Goal: Task Accomplishment & Management: Use online tool/utility

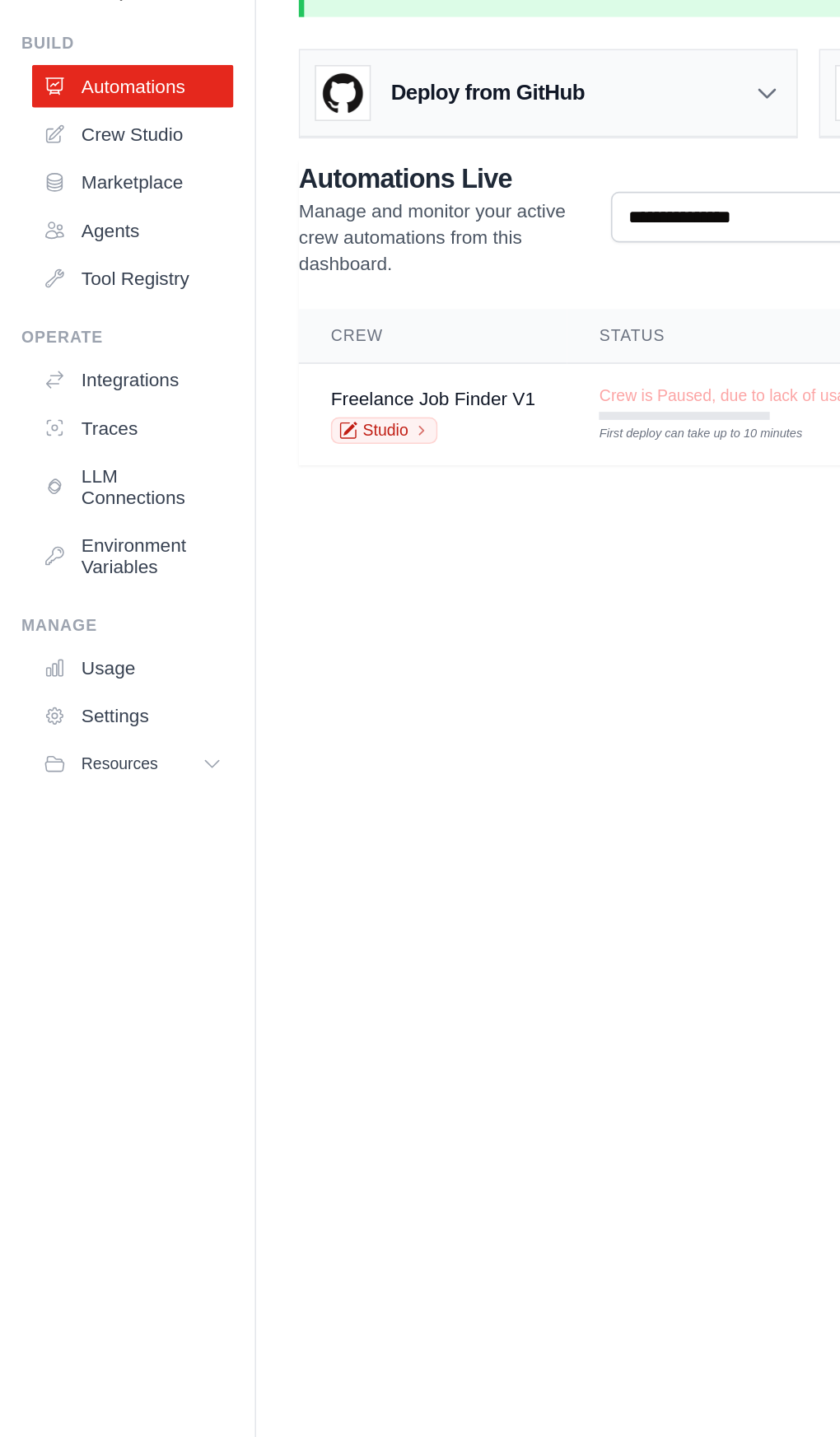
click at [260, 312] on icon at bounding box center [260, 315] width 10 height 10
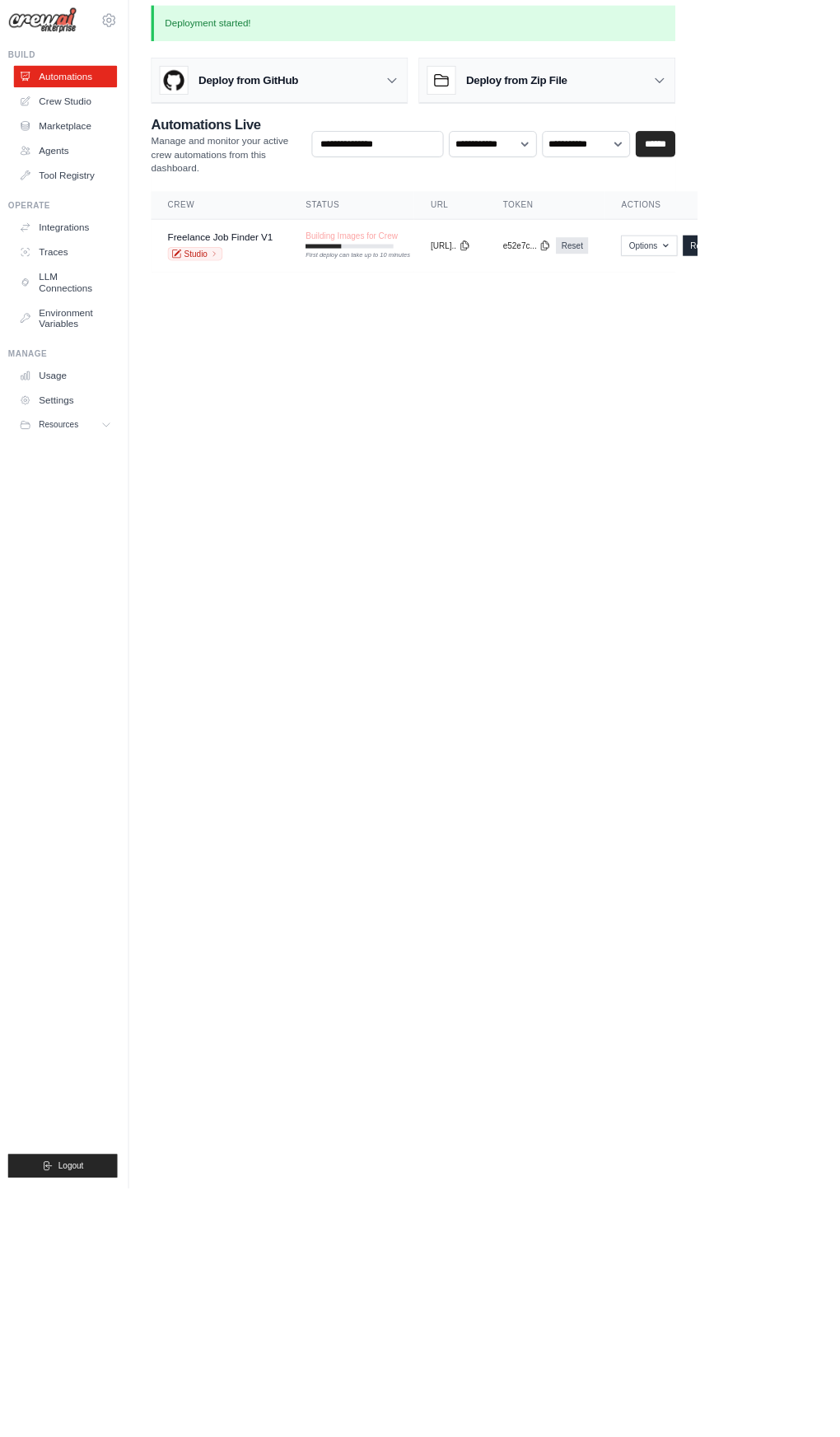
click at [214, 312] on icon at bounding box center [217, 313] width 8 height 8
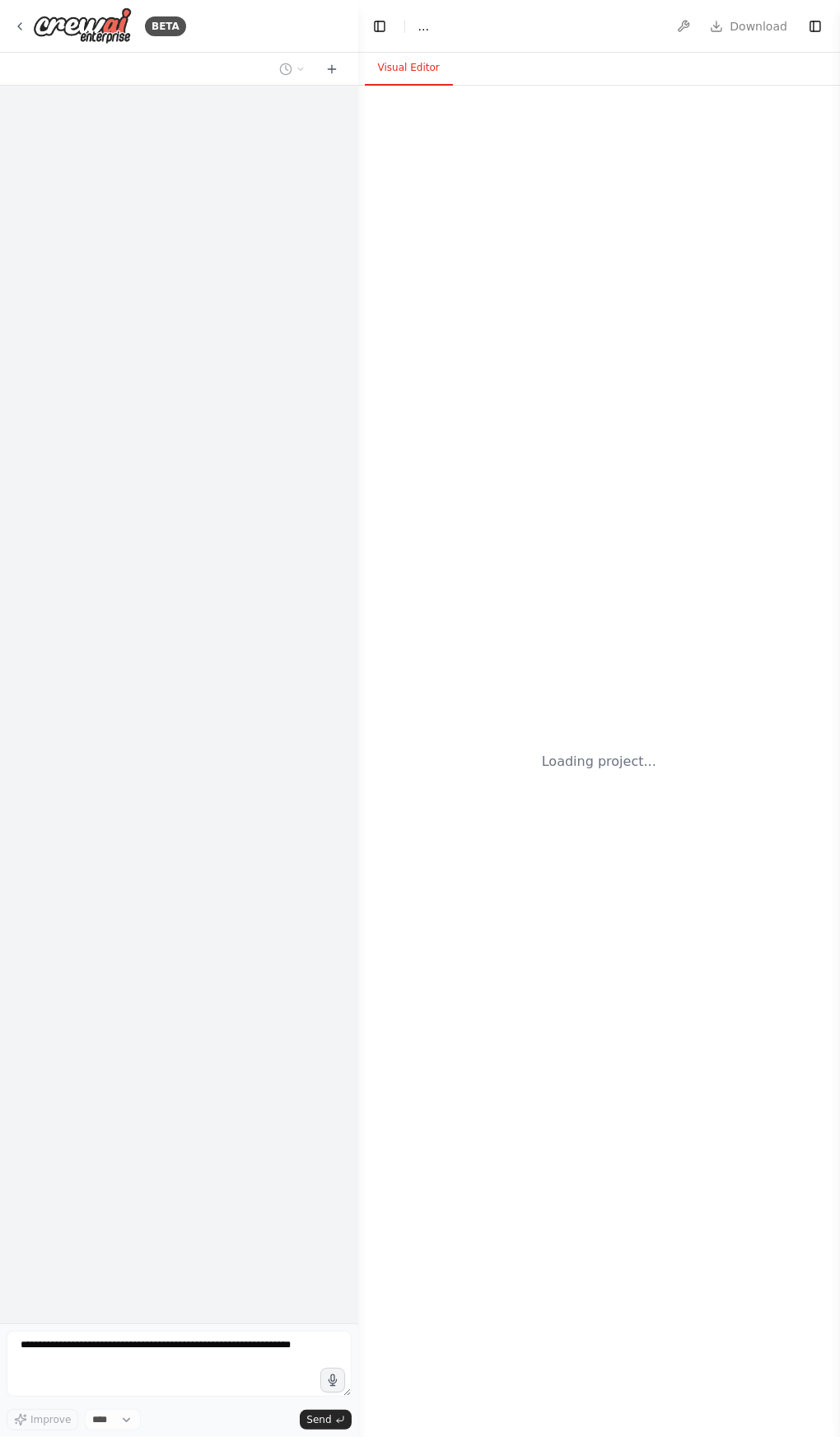
select select "****"
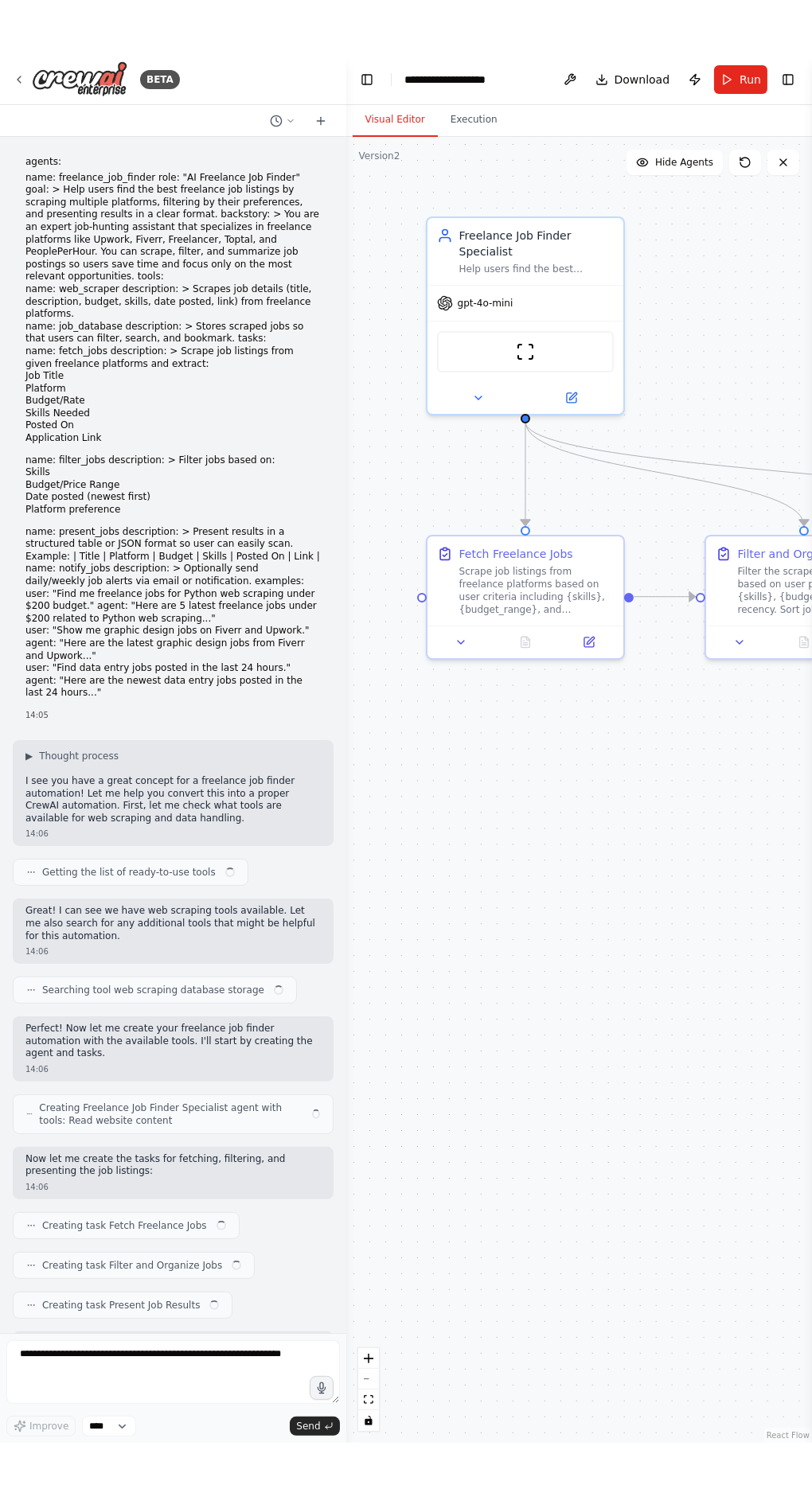
scroll to position [590, 0]
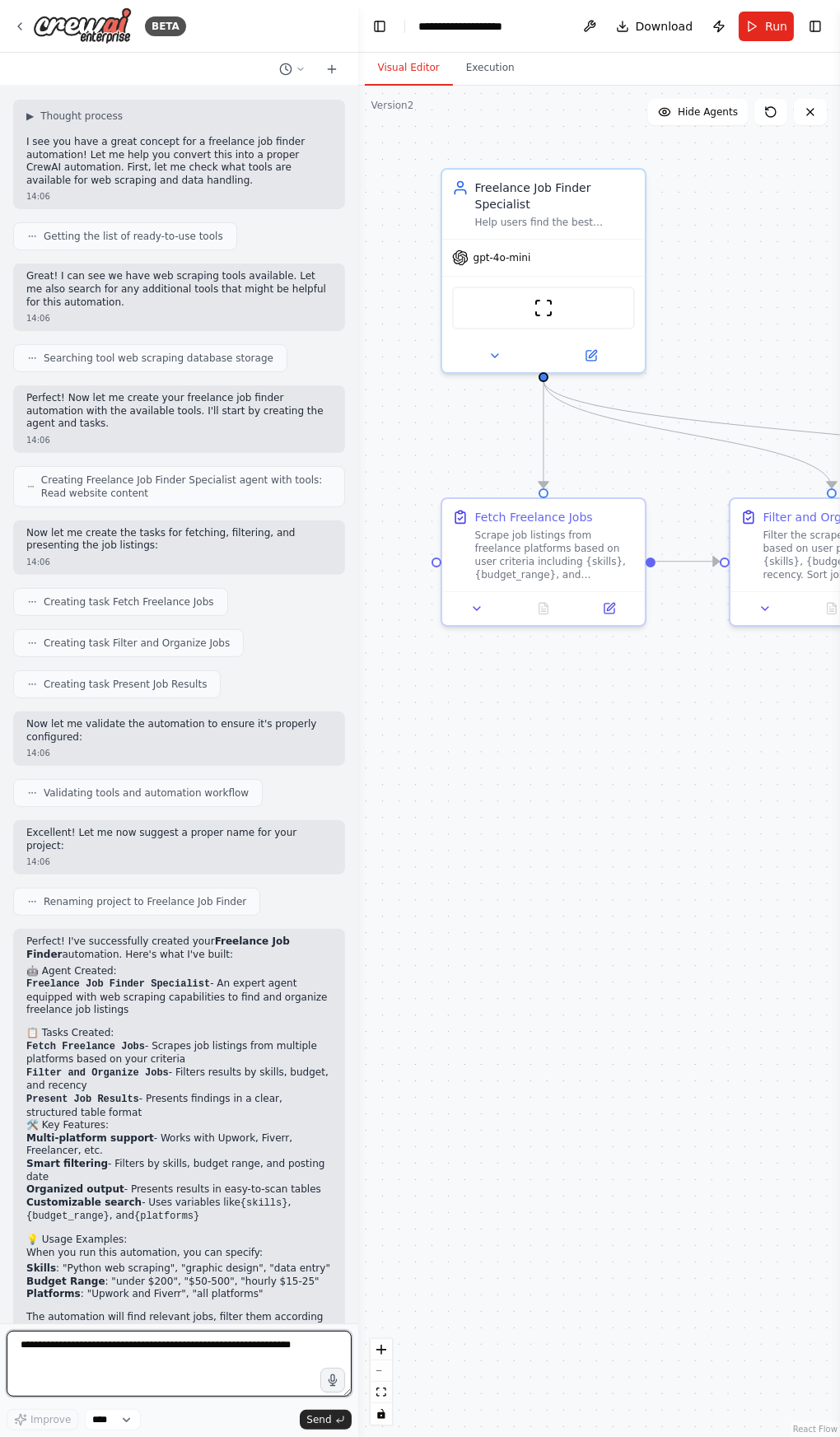
click at [174, 1350] on textarea at bounding box center [179, 1364] width 345 height 66
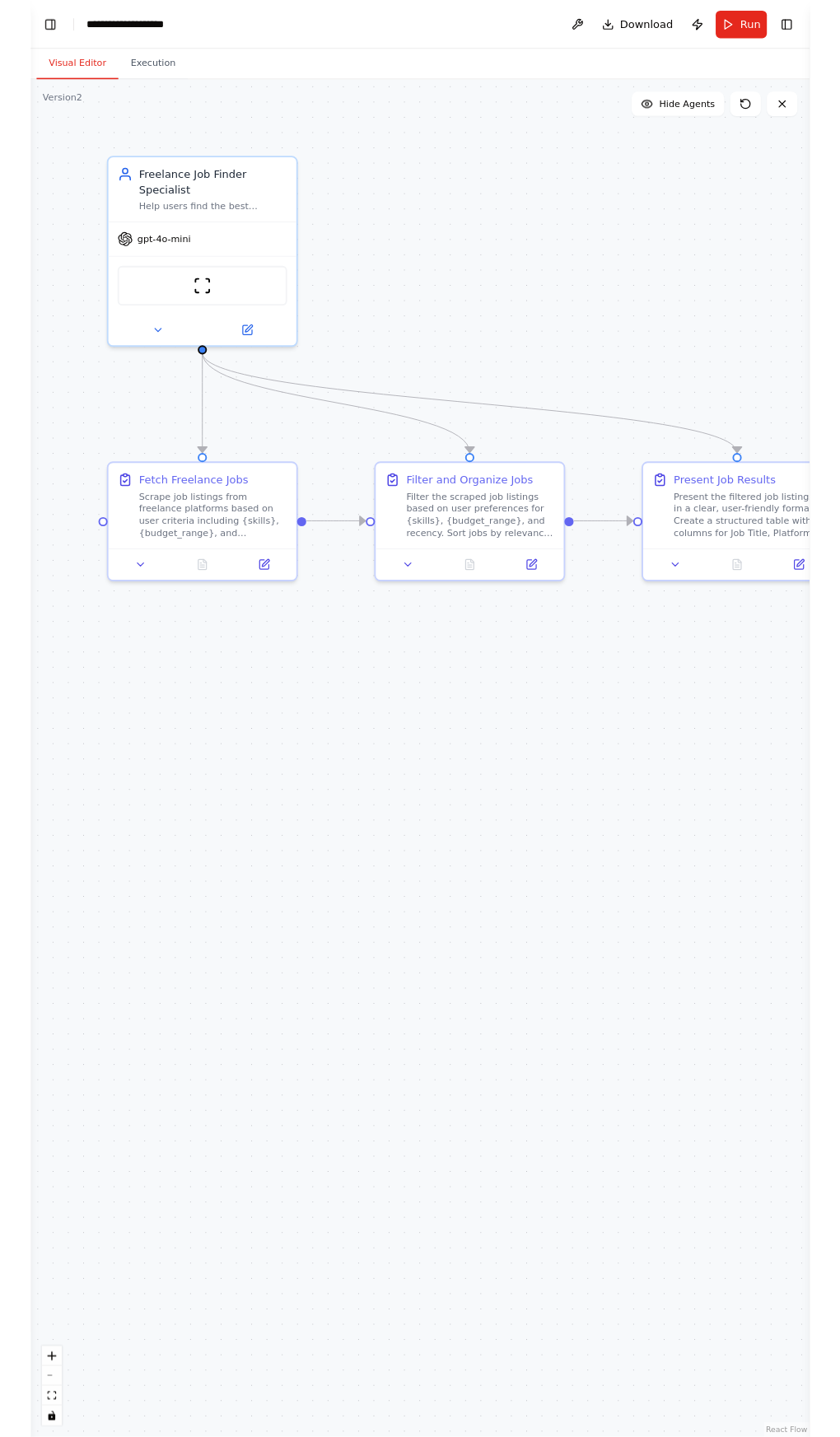
scroll to position [498, 0]
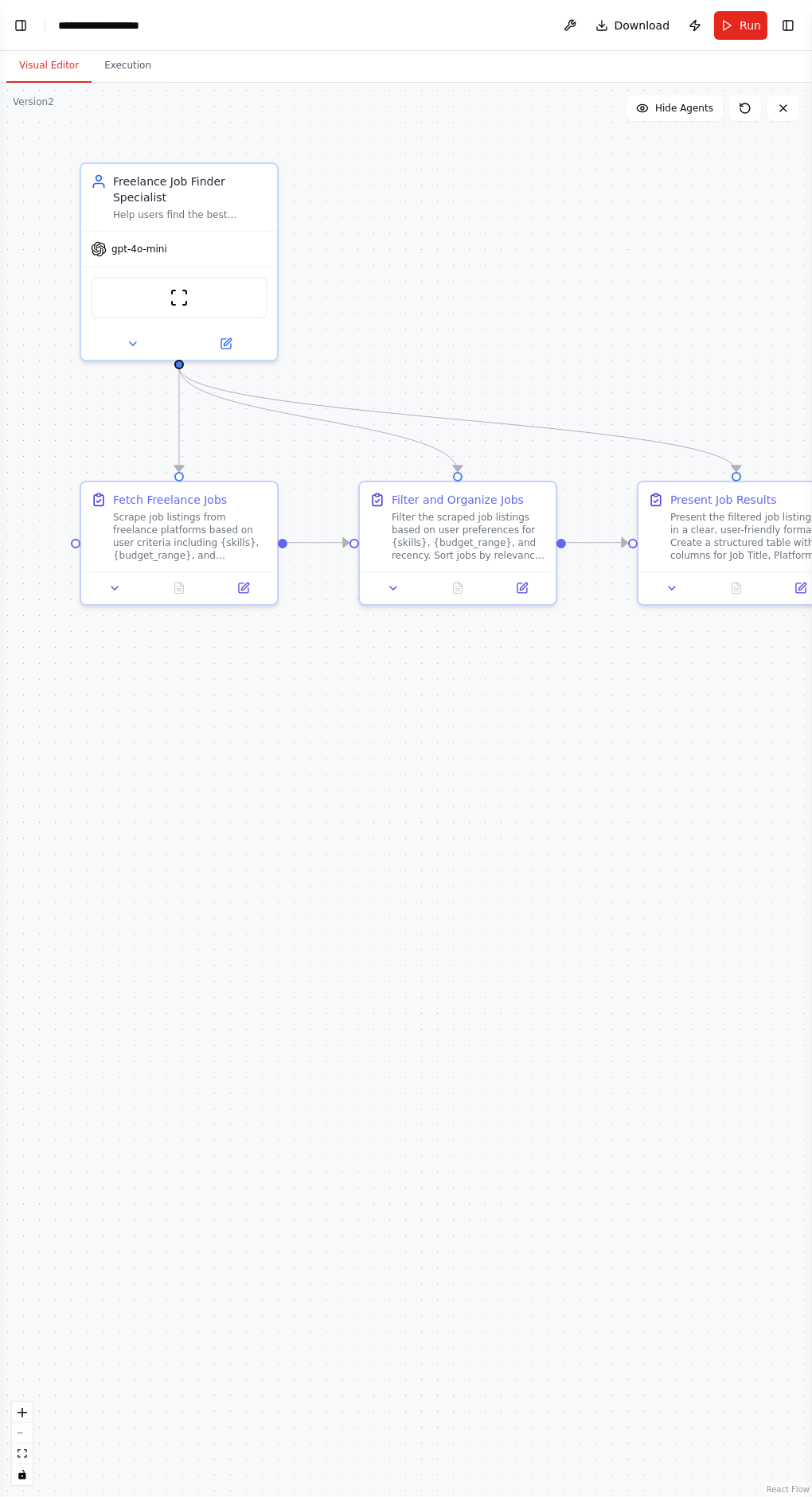
click at [21, 25] on button "Toggle Left Sidebar" at bounding box center [20, 25] width 22 height 22
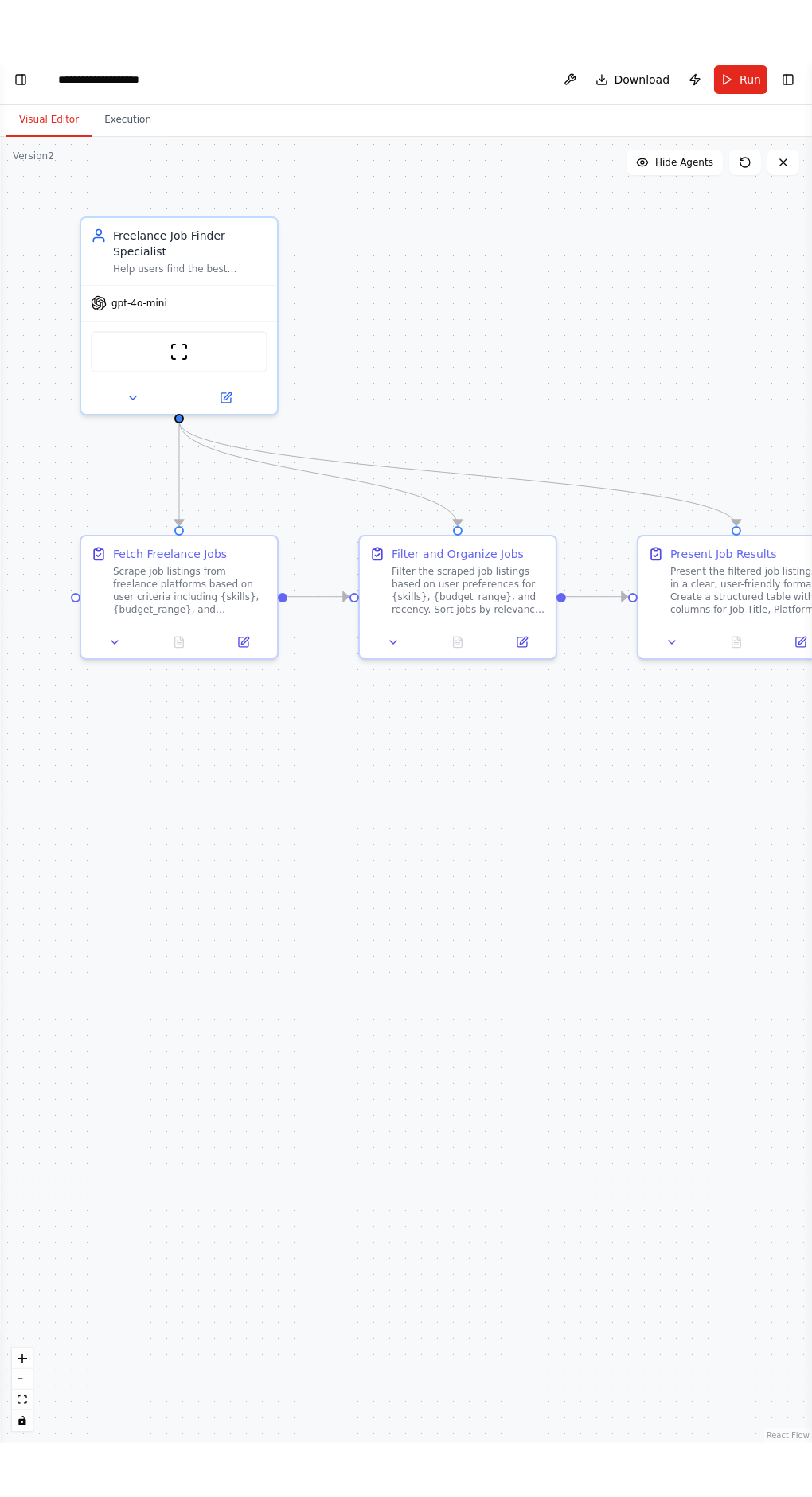
scroll to position [590, 0]
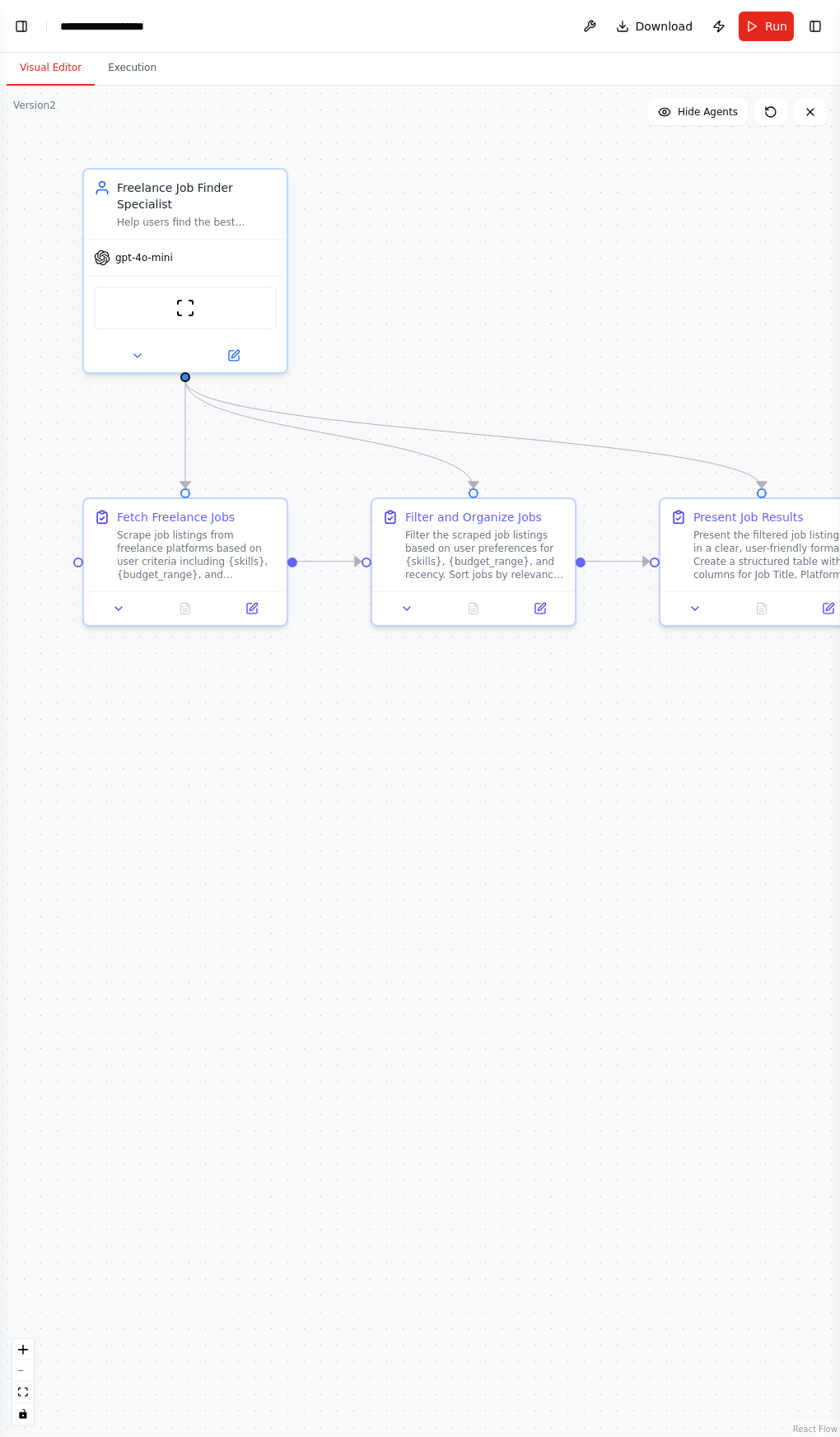
click at [24, 18] on button "Toggle Left Sidebar" at bounding box center [21, 26] width 23 height 23
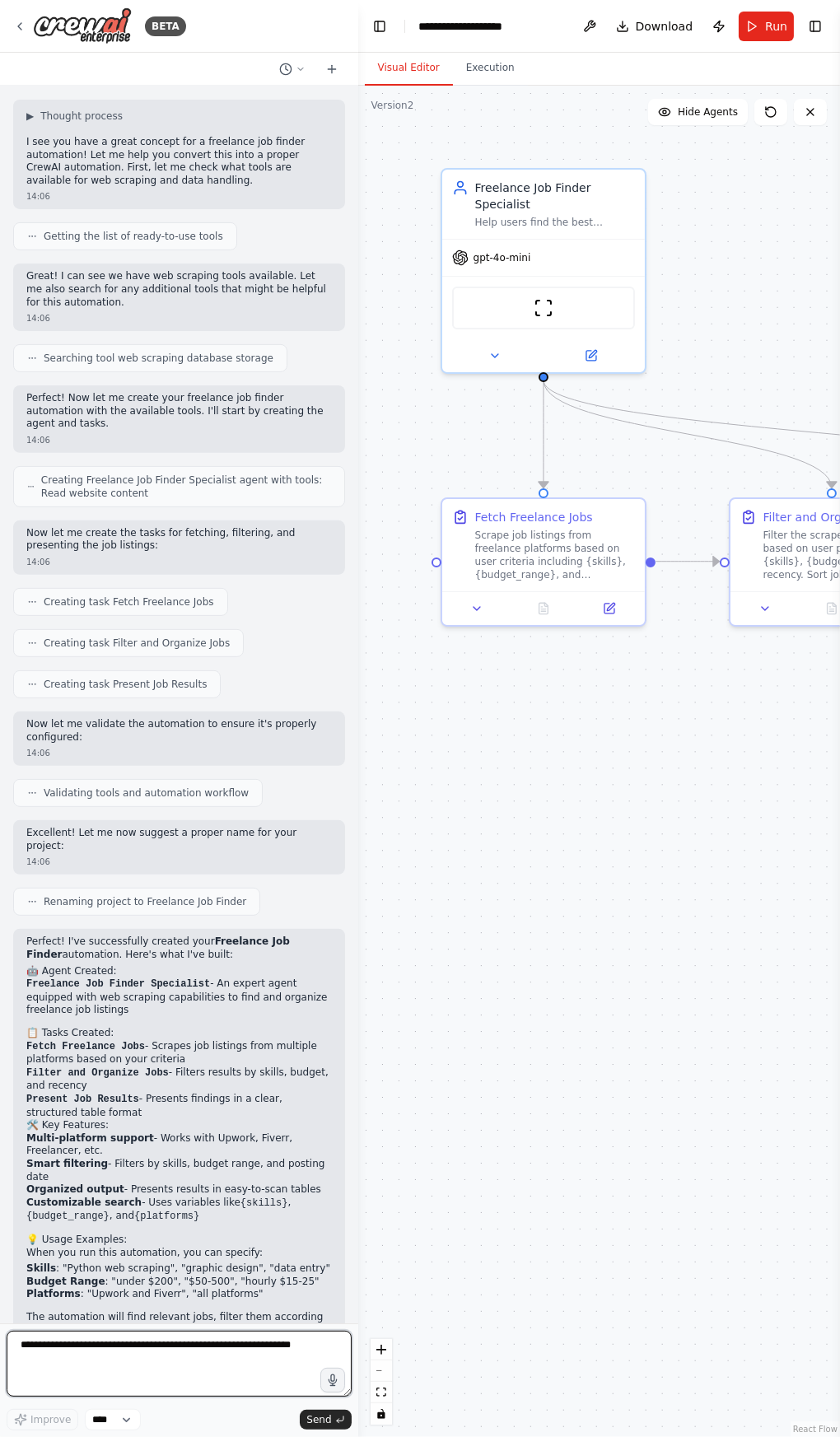
click at [195, 1351] on textarea at bounding box center [179, 1364] width 345 height 66
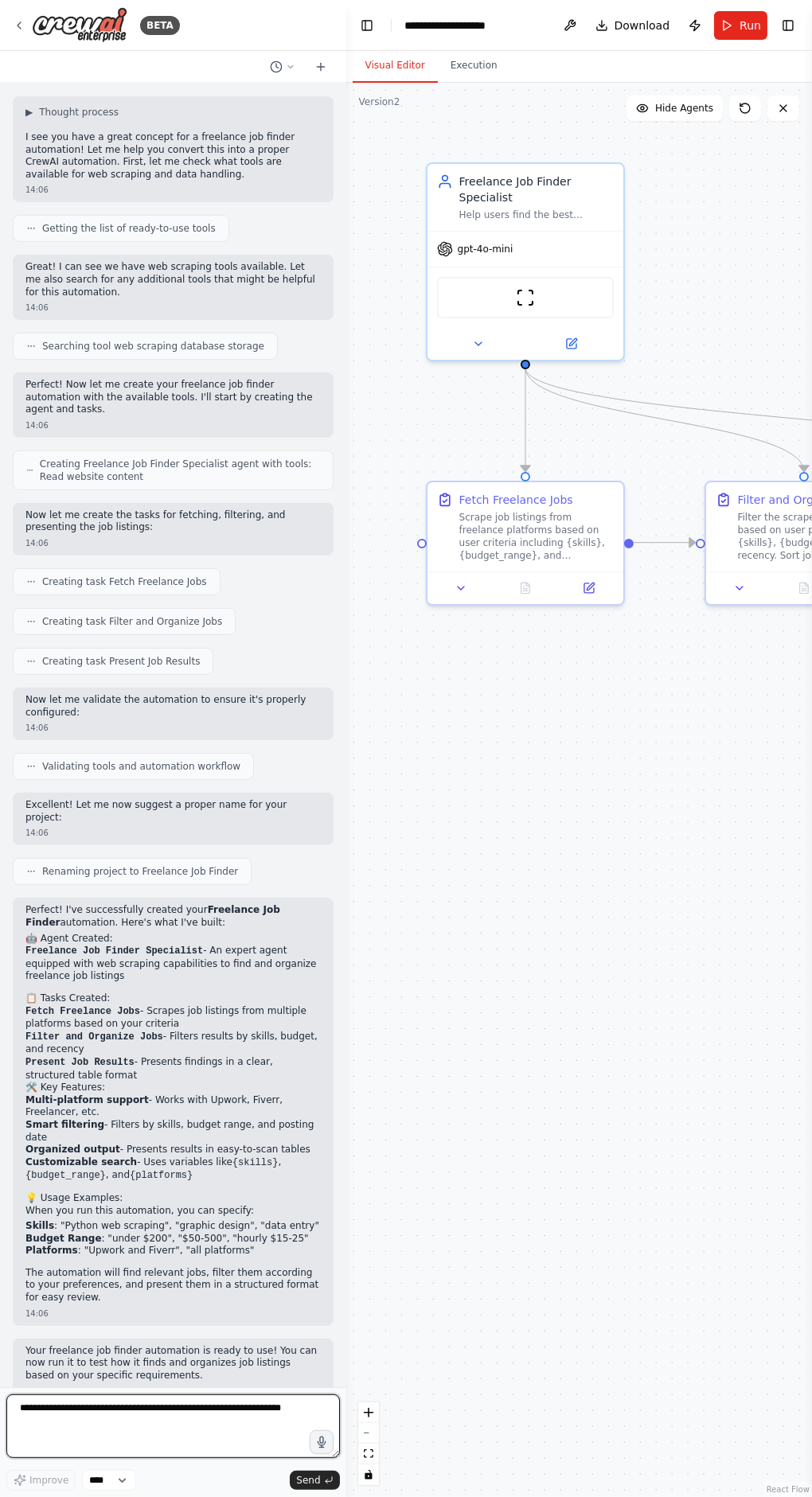
scroll to position [481, 0]
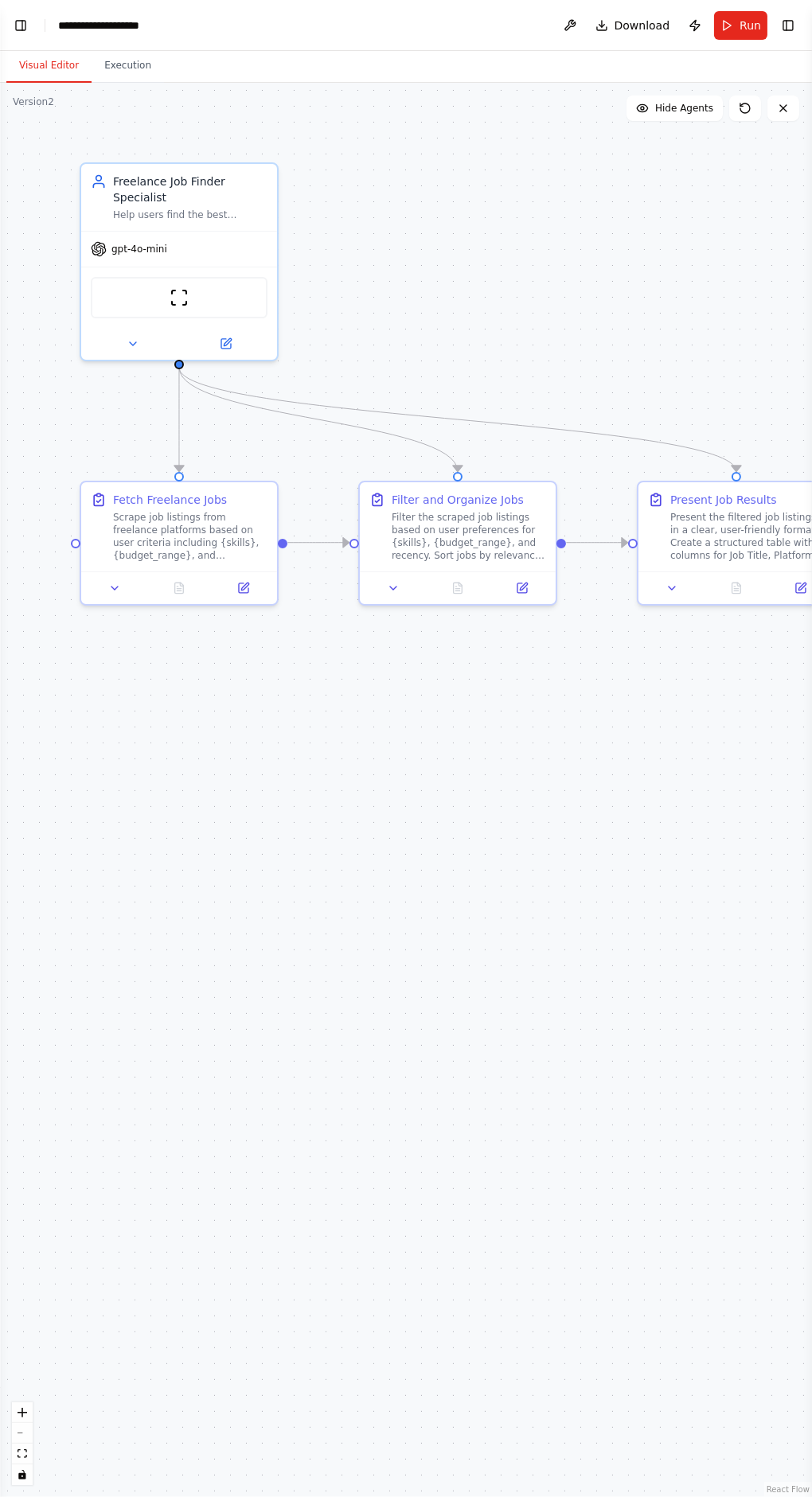
type textarea "**********"
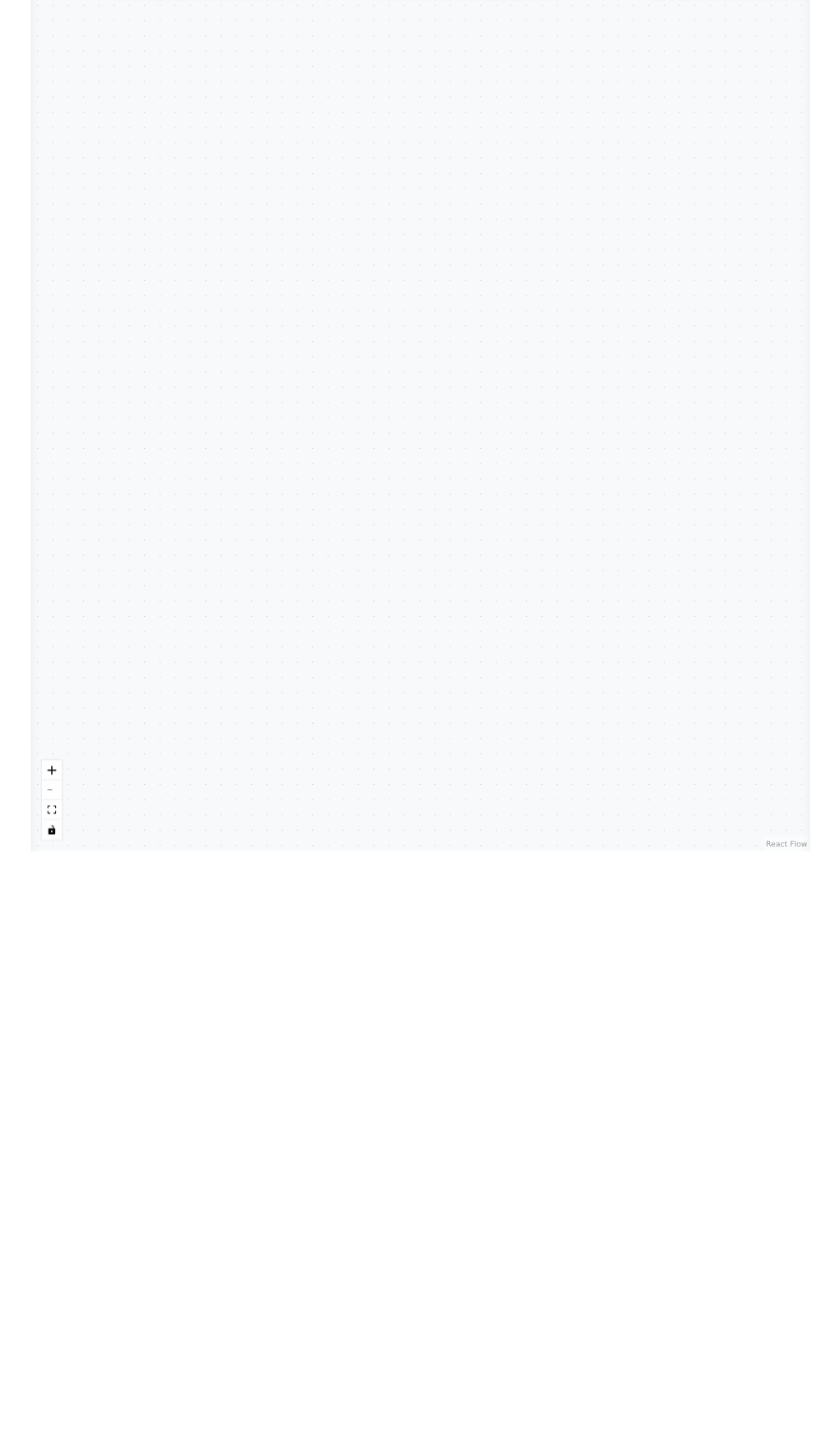
scroll to position [622, 0]
select select "****"
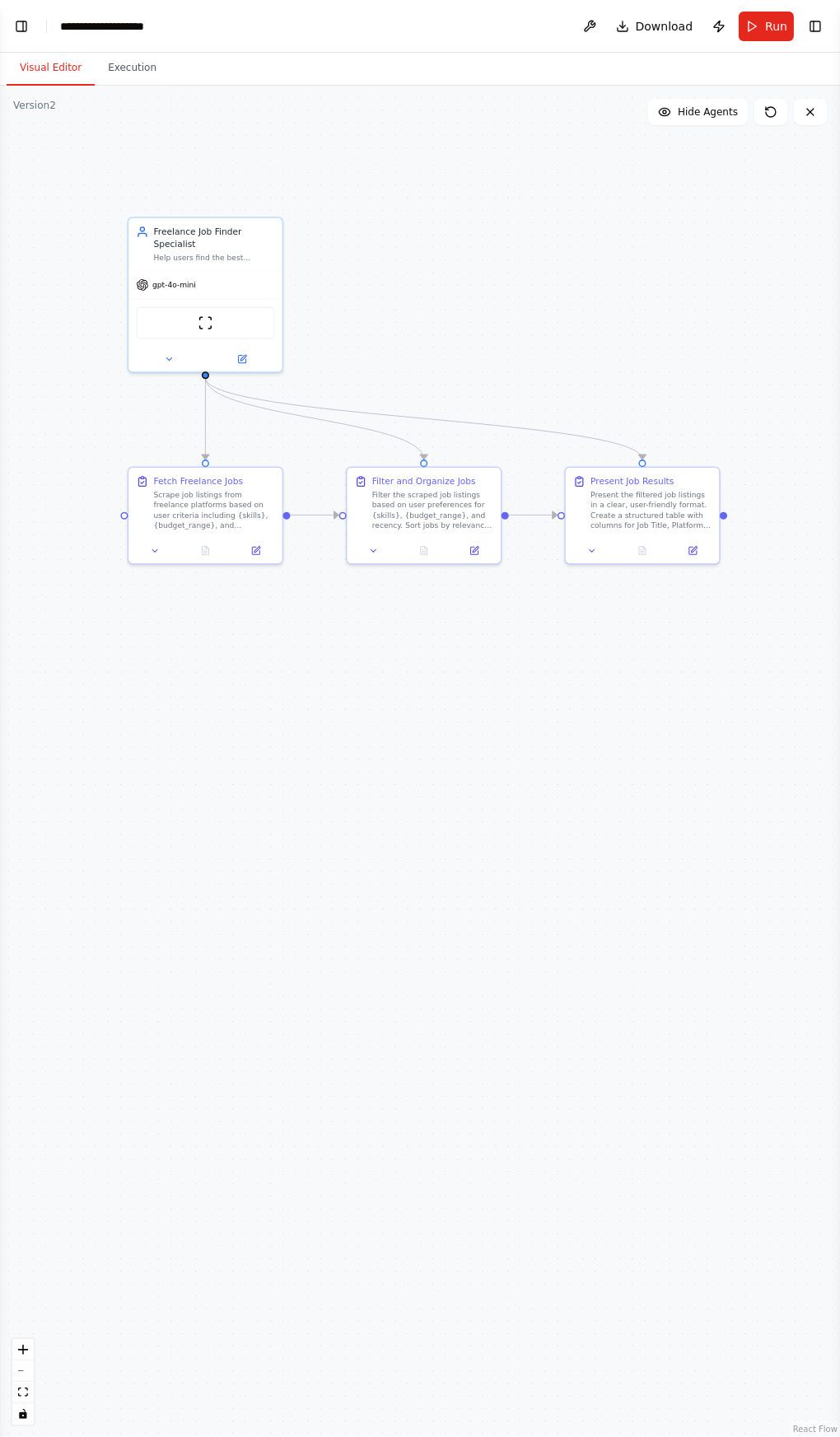
click at [22, 27] on button "Toggle Left Sidebar" at bounding box center [21, 26] width 23 height 23
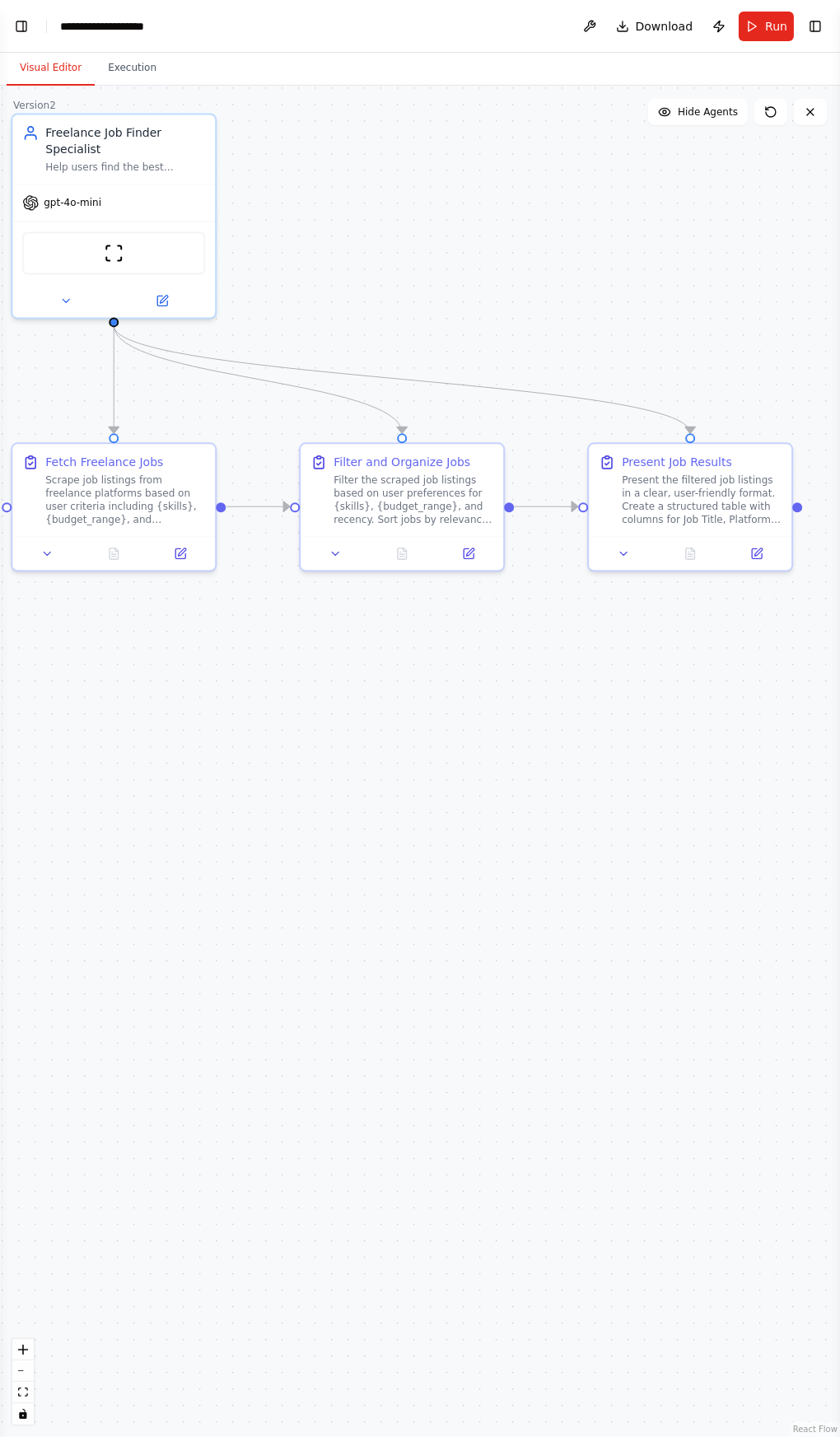
click at [17, 22] on button "Toggle Left Sidebar" at bounding box center [21, 26] width 23 height 23
click at [22, 25] on button "Toggle Left Sidebar" at bounding box center [21, 26] width 23 height 23
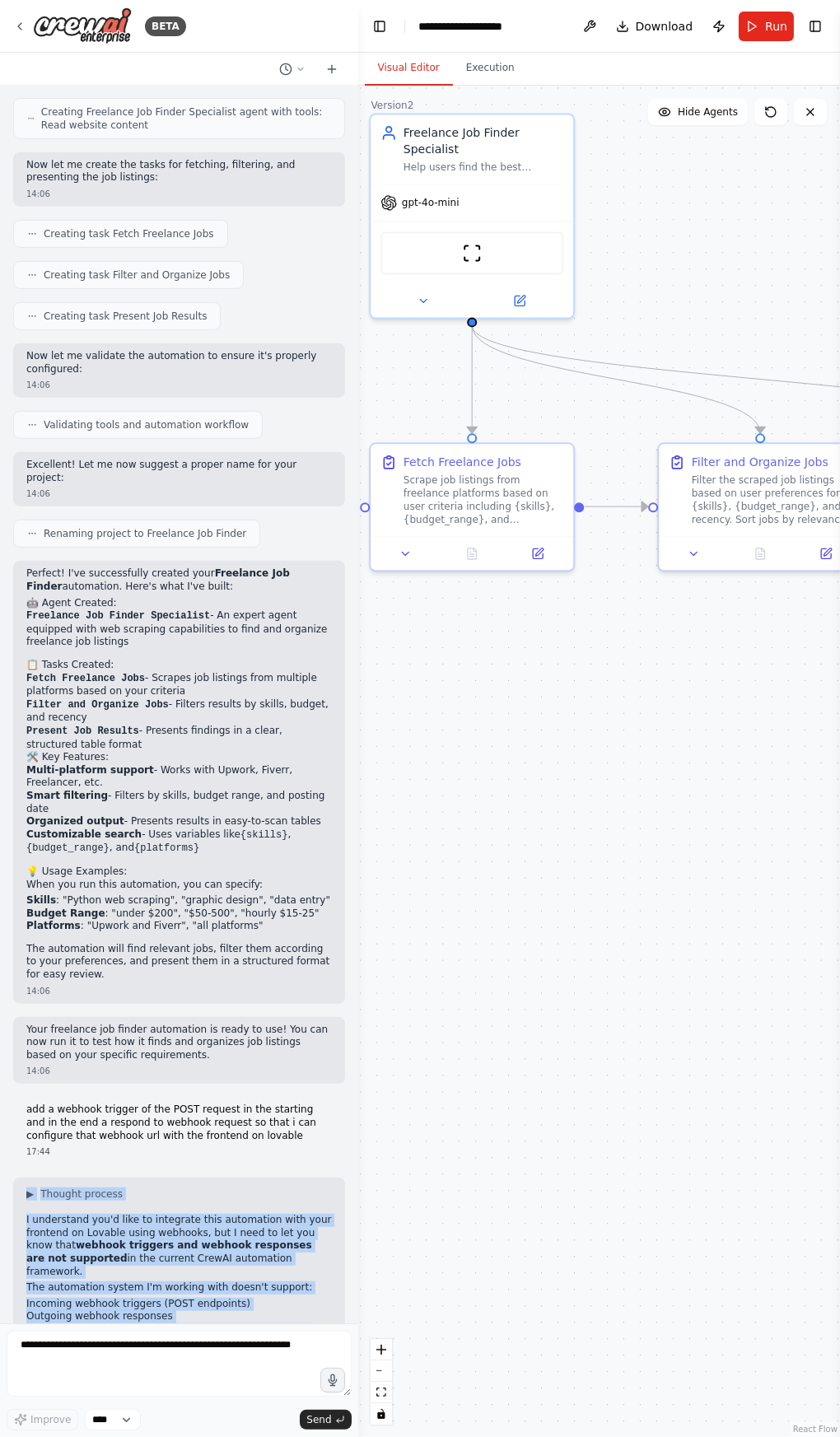
copy div "▶ Loremip dolorsi A consectetu adi'e sedd ei temporinc utla etdolorema aliq eni…"
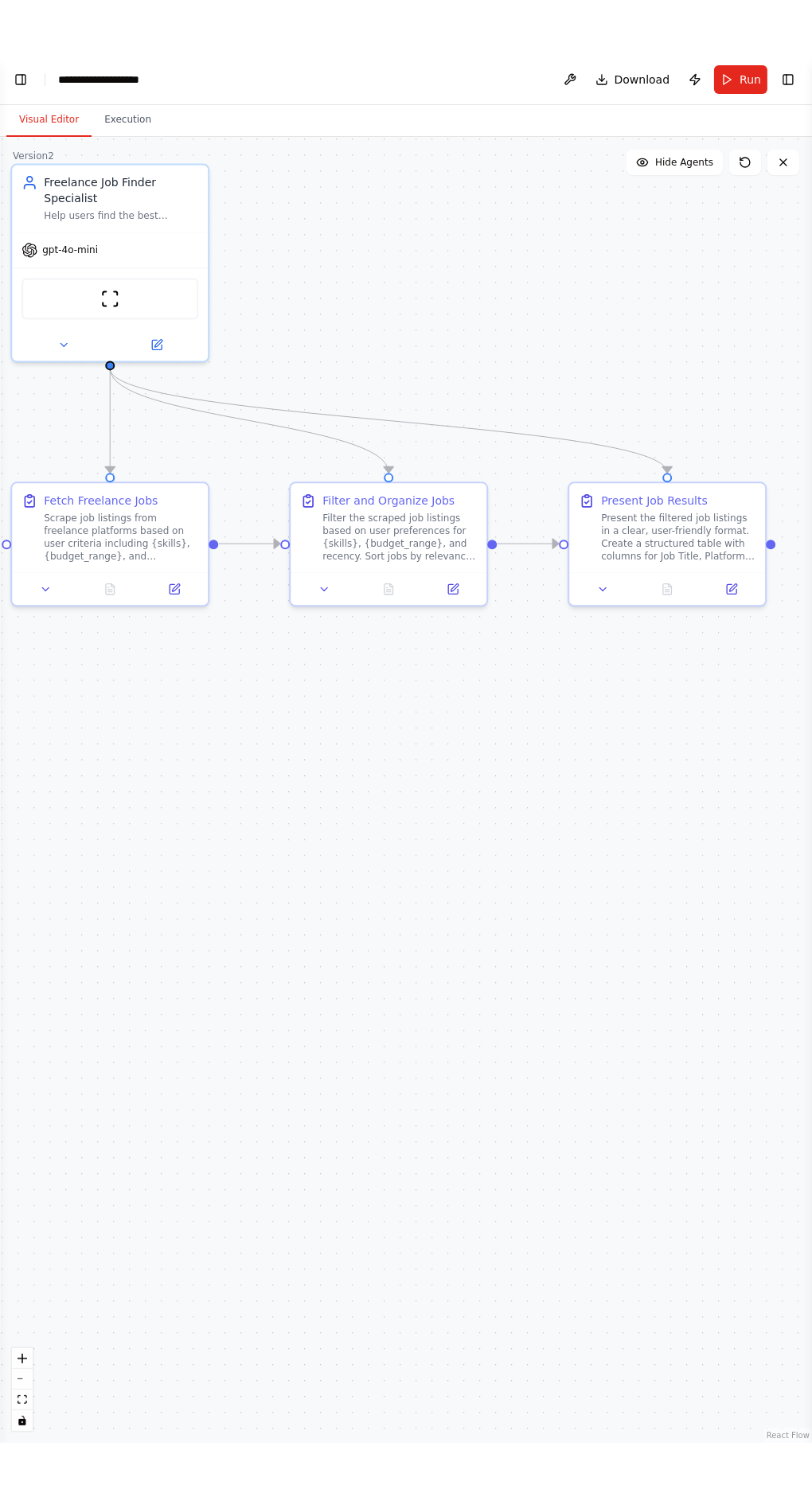
scroll to position [1168, 0]
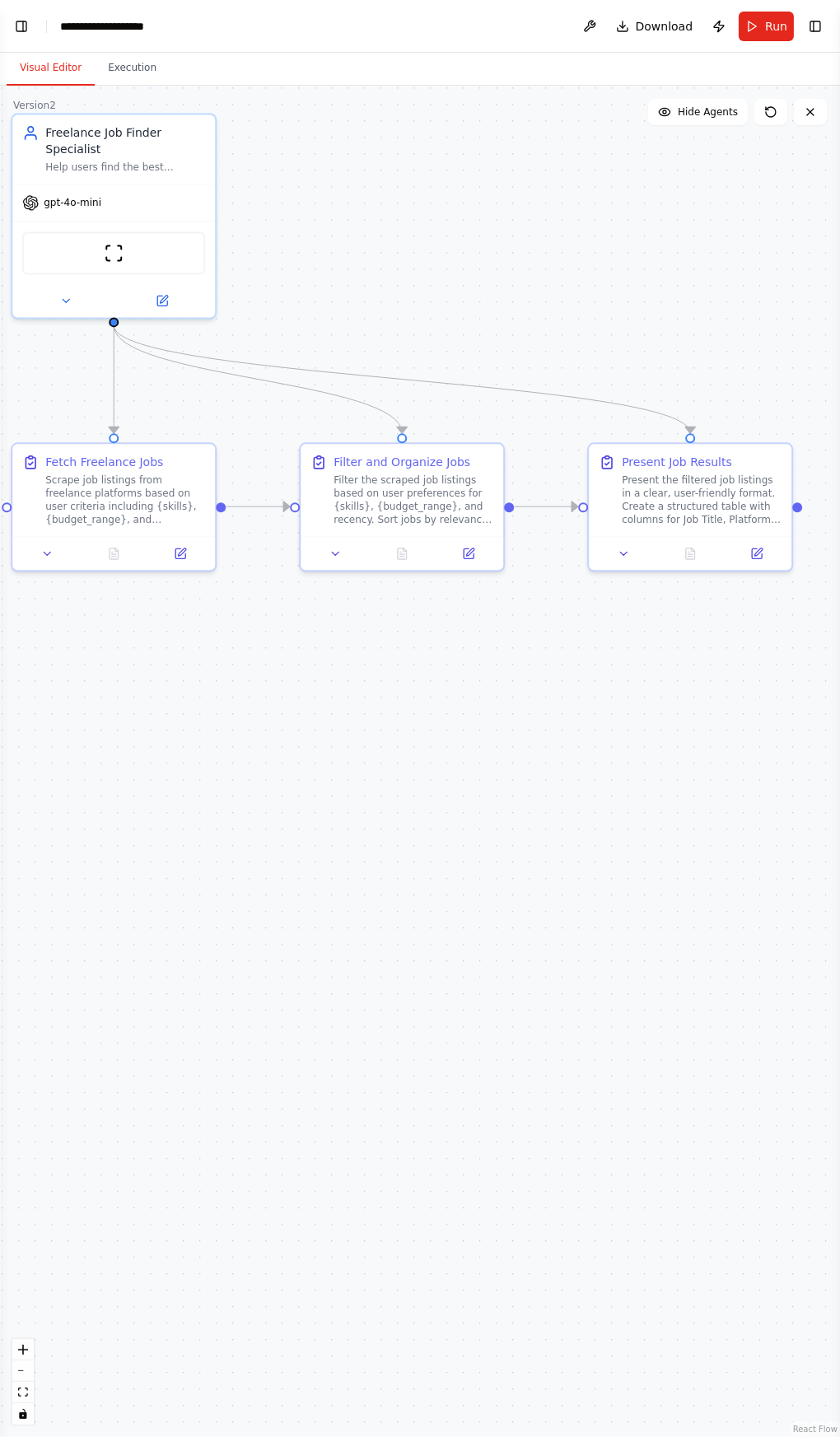
click at [674, 29] on span "Download" at bounding box center [664, 26] width 57 height 17
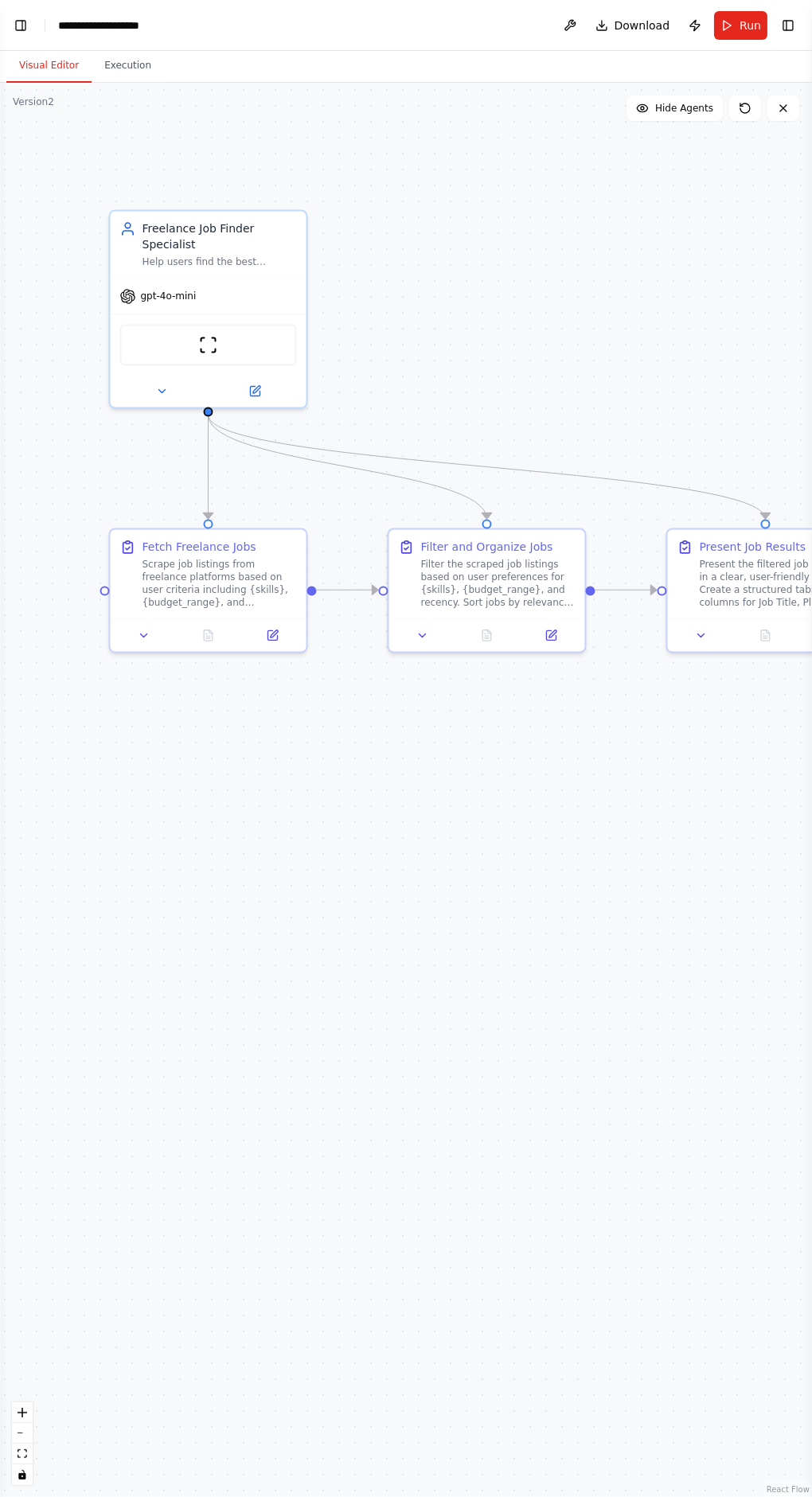
scroll to position [1071, 0]
